Goal: Check status

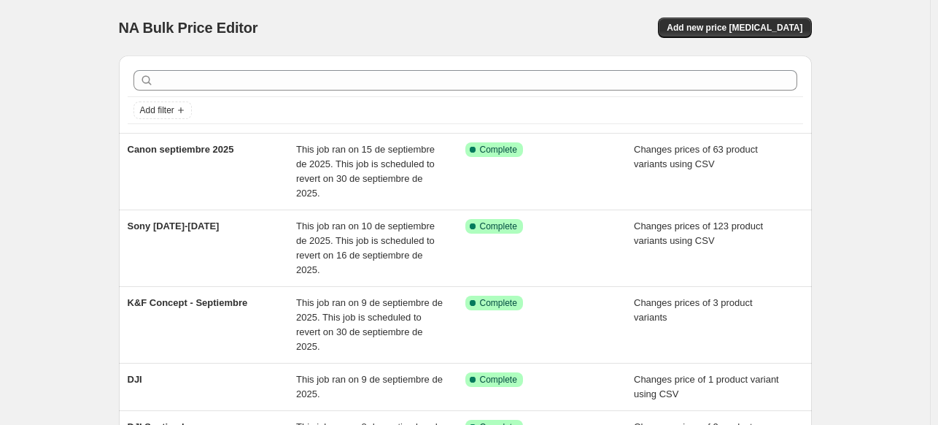
click at [634, 69] on div at bounding box center [466, 80] width 676 height 32
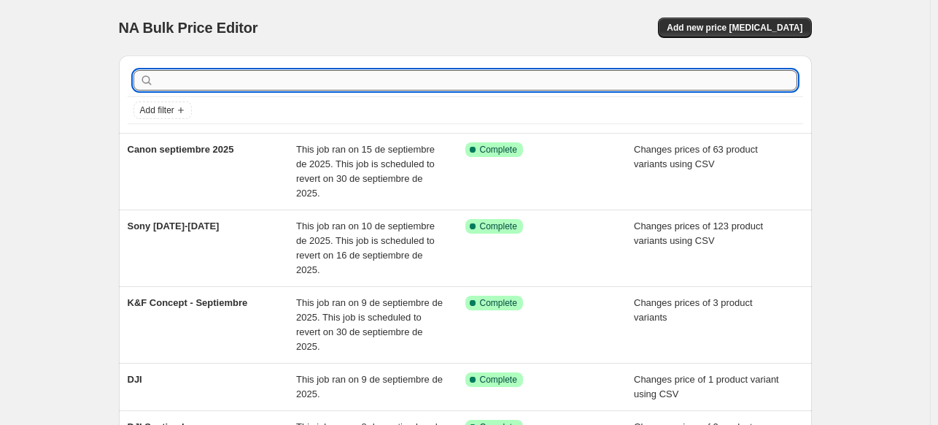
click at [604, 75] on input "text" at bounding box center [477, 80] width 641 height 20
type input "sony"
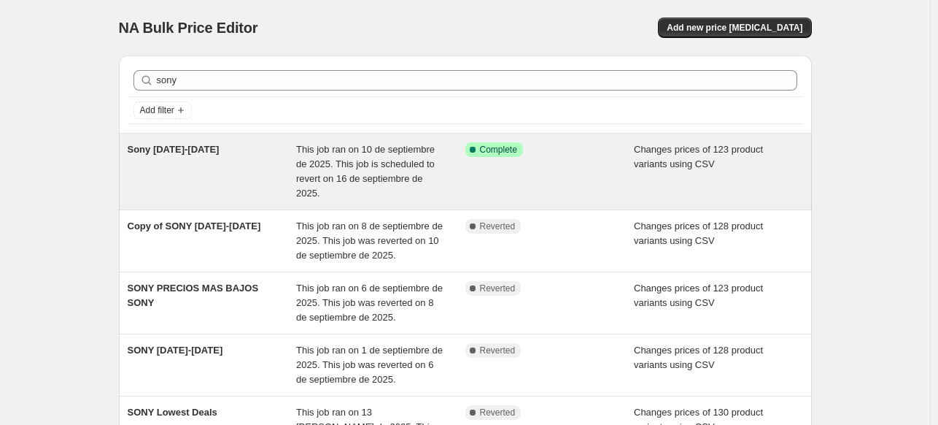
click at [435, 148] on span "This job ran on 10 de septiembre de 2025. This job is scheduled to revert on 16…" at bounding box center [365, 171] width 139 height 55
